Goal: Navigation & Orientation: Find specific page/section

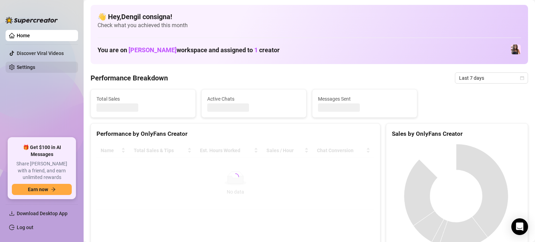
click at [22, 65] on link "Settings" at bounding box center [26, 67] width 18 height 6
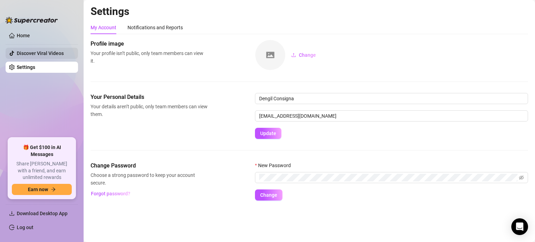
click at [26, 50] on link "Discover Viral Videos" at bounding box center [40, 53] width 47 height 6
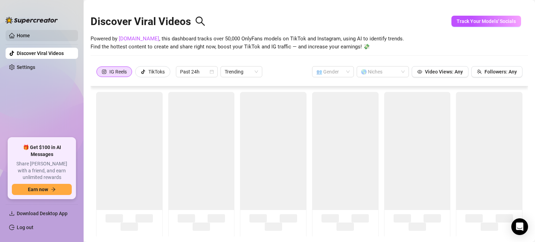
click at [26, 33] on link "Home" at bounding box center [23, 36] width 13 height 6
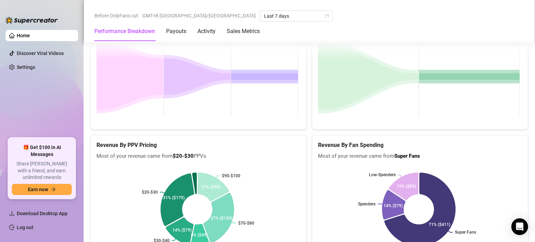
scroll to position [974, 0]
